Goal: Navigation & Orientation: Find specific page/section

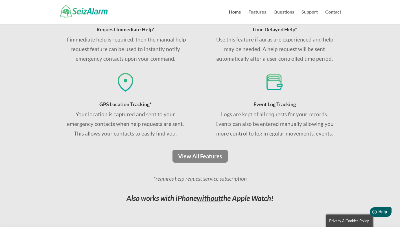
scroll to position [396, 0]
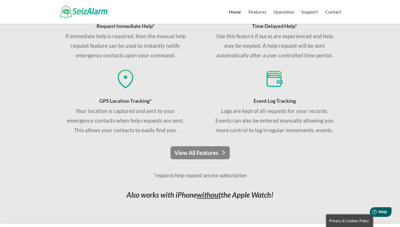
click at [210, 155] on link "View All Features" at bounding box center [200, 152] width 59 height 13
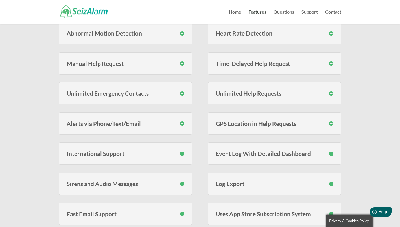
scroll to position [141, 0]
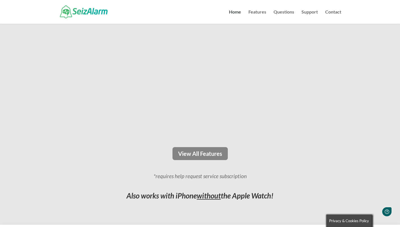
scroll to position [395, 0]
